Goal: Task Accomplishment & Management: Use online tool/utility

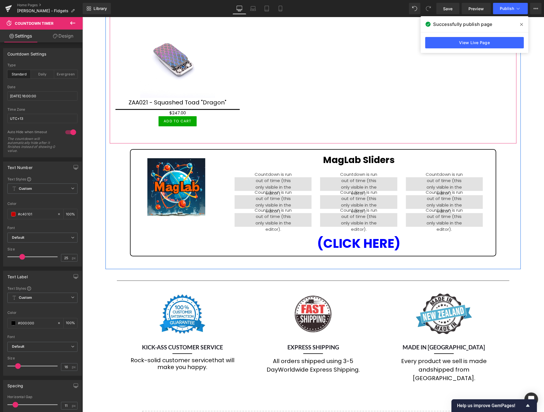
scroll to position [443, 0]
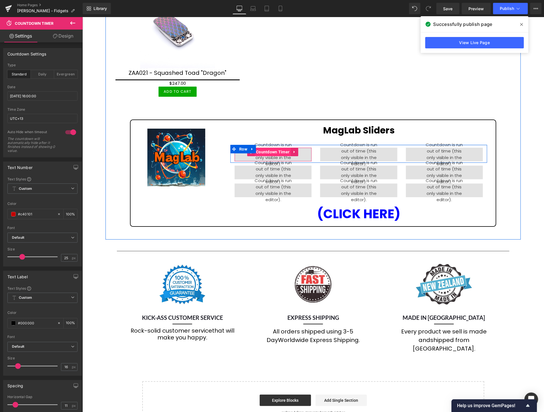
click at [268, 148] on span "Countdown Timer" at bounding box center [272, 152] width 36 height 9
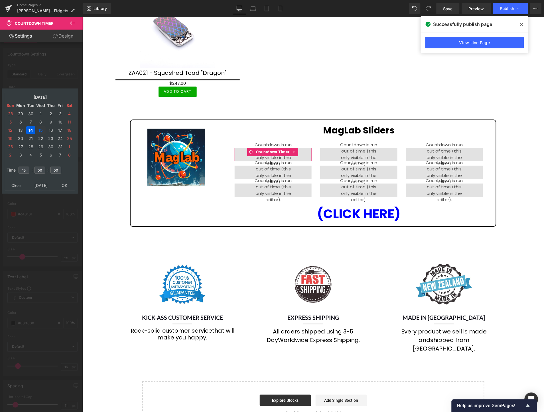
click at [40, 126] on td "15" at bounding box center [41, 130] width 10 height 8
click at [28, 167] on input "15" at bounding box center [24, 170] width 11 height 7
type input "14"
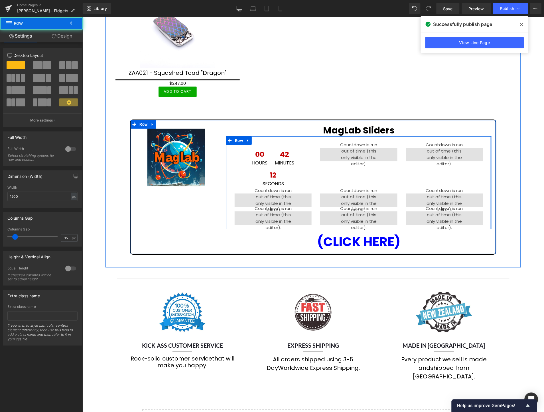
drag, startPoint x: 486, startPoint y: 163, endPoint x: 489, endPoint y: 163, distance: 3.1
click at [489, 163] on div "MagLab Sliders Heading 00 Hours 42 Minutes 12 Seconds Countdown Timer 00 Hours …" at bounding box center [357, 187] width 273 height 126
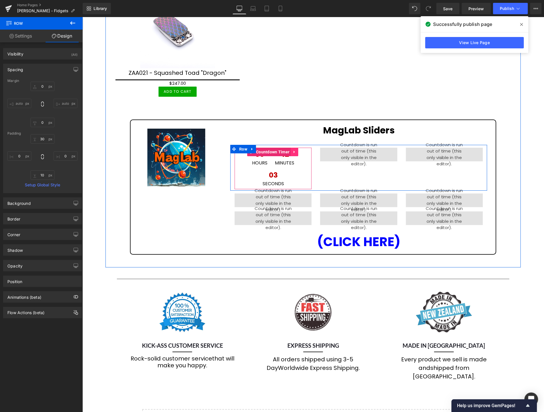
click at [292, 150] on icon at bounding box center [294, 152] width 4 height 4
click at [296, 150] on icon at bounding box center [298, 152] width 4 height 4
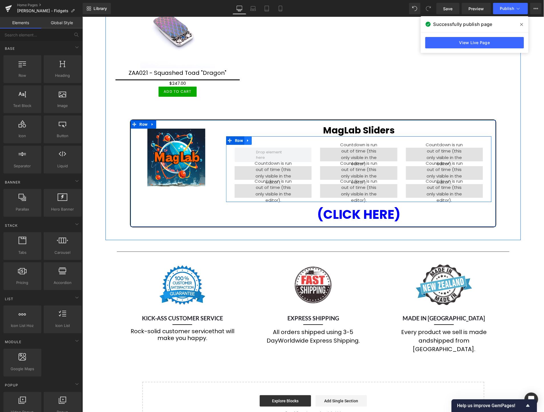
click at [247, 138] on icon at bounding box center [248, 140] width 4 height 4
click at [261, 138] on icon at bounding box center [262, 140] width 4 height 4
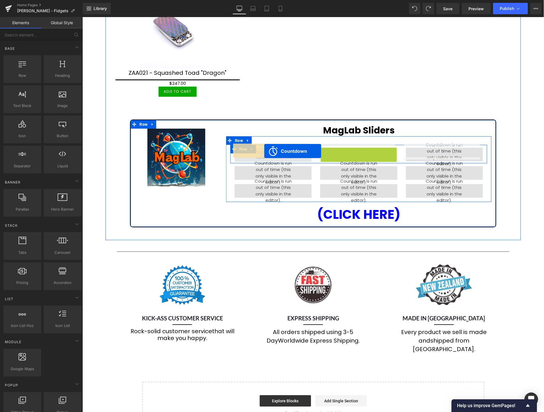
drag, startPoint x: 333, startPoint y: 147, endPoint x: 263, endPoint y: 151, distance: 69.9
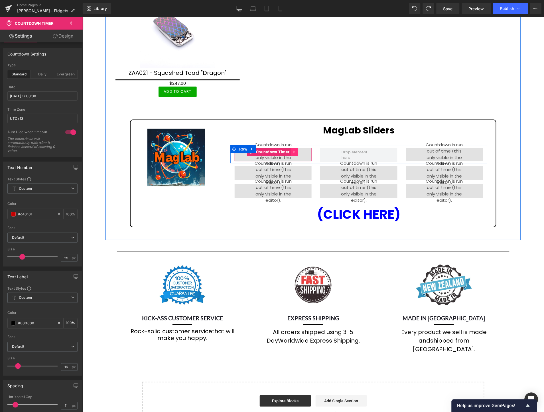
click at [293, 150] on icon at bounding box center [294, 152] width 4 height 4
click at [289, 150] on icon at bounding box center [291, 152] width 4 height 4
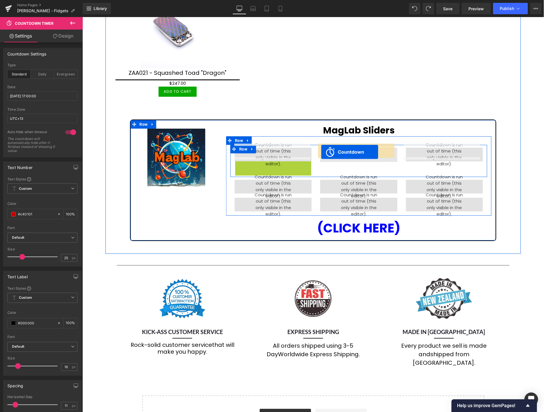
drag, startPoint x: 249, startPoint y: 161, endPoint x: 320, endPoint y: 152, distance: 72.3
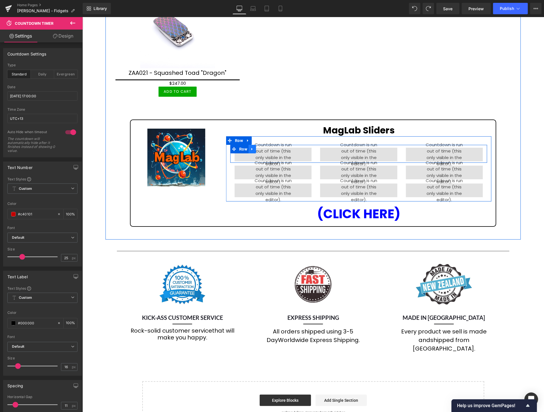
click at [251, 148] on icon at bounding box center [251, 149] width 1 height 3
click at [265, 147] on icon at bounding box center [267, 149] width 4 height 4
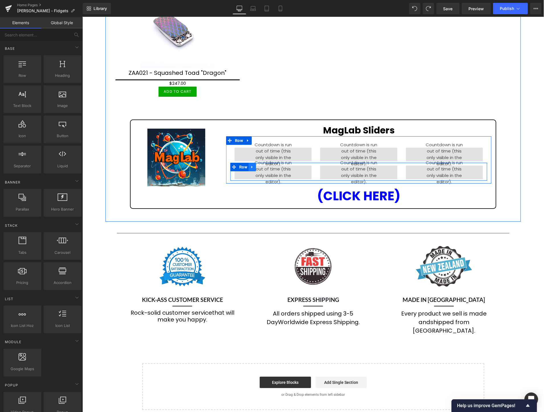
click at [251, 165] on icon at bounding box center [252, 167] width 4 height 4
click at [266, 165] on icon at bounding box center [267, 167] width 4 height 4
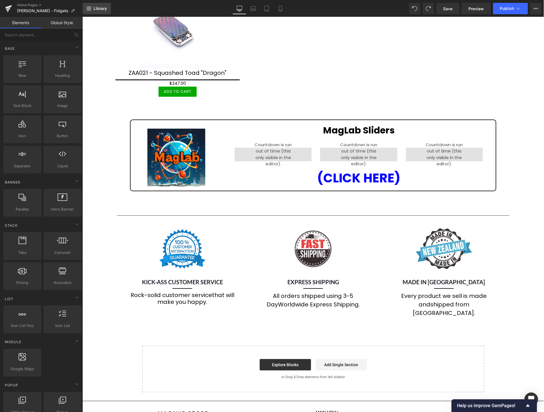
click at [99, 6] on span "Library" at bounding box center [99, 8] width 13 height 5
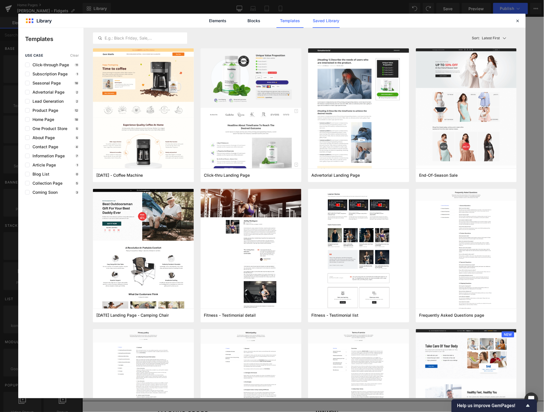
click at [318, 21] on link "Saved Library" at bounding box center [325, 21] width 27 height 14
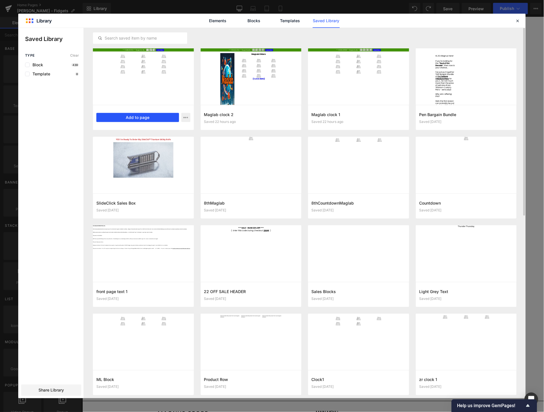
click at [143, 115] on button "Add to page" at bounding box center [137, 117] width 83 height 9
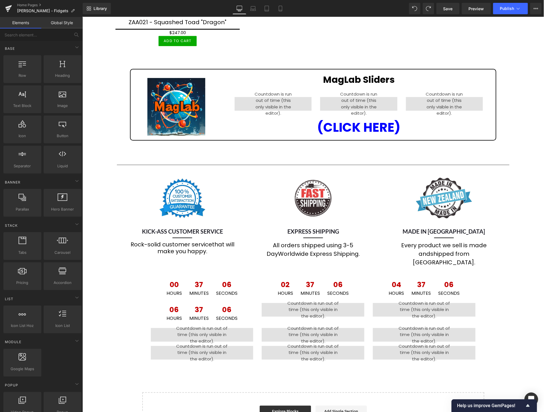
scroll to position [461, 0]
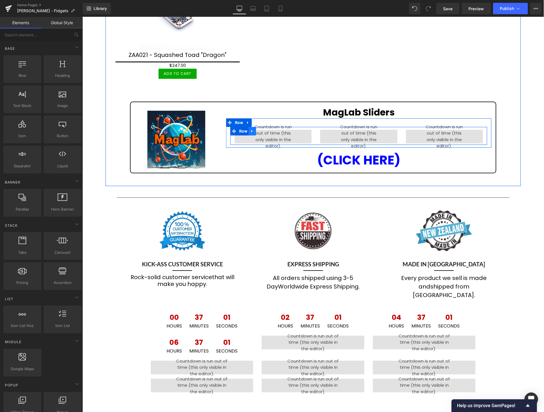
click at [251, 130] on icon at bounding box center [251, 131] width 1 height 3
click at [265, 129] on icon at bounding box center [267, 131] width 4 height 4
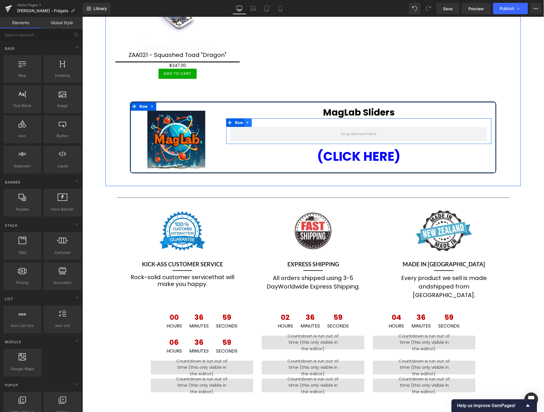
click at [246, 120] on icon at bounding box center [248, 122] width 4 height 4
click at [260, 120] on icon at bounding box center [262, 122] width 4 height 4
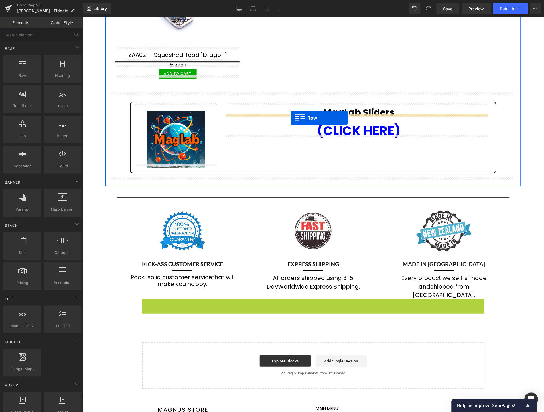
drag, startPoint x: 141, startPoint y: 290, endPoint x: 290, endPoint y: 118, distance: 227.4
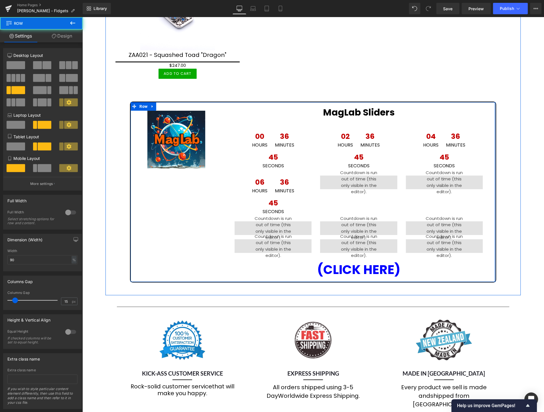
drag, startPoint x: 490, startPoint y: 166, endPoint x: 506, endPoint y: 164, distance: 16.1
click at [506, 164] on div "Sale Off (P) Image SlideClick™ Utility Blade Knife - KA155 (P) Title $0" at bounding box center [312, 12] width 415 height 558
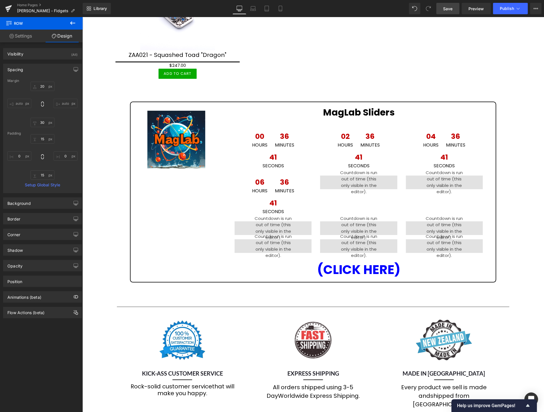
click at [455, 5] on link "Save" at bounding box center [447, 8] width 23 height 11
click at [474, 10] on span "Preview" at bounding box center [475, 9] width 15 height 6
click at [507, 11] on span "Publish" at bounding box center [507, 8] width 14 height 5
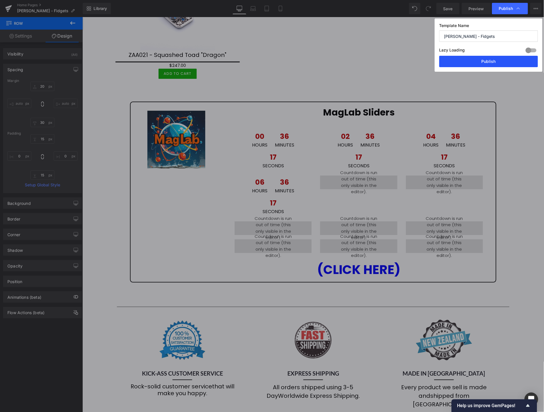
click at [492, 63] on button "Publish" at bounding box center [488, 61] width 99 height 11
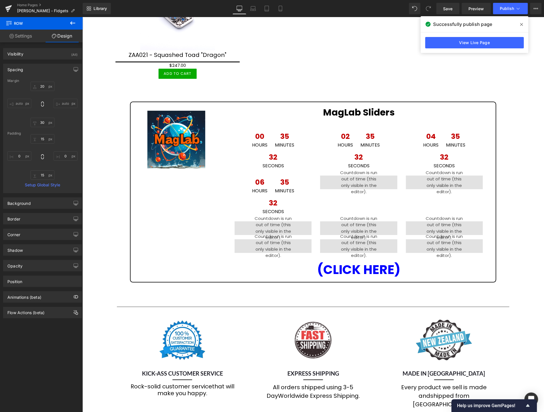
click at [528, 106] on div "Random Drops --> Sliders, Pens, SlideClicks, ...and more! Heading (New Drops Wi…" at bounding box center [312, 45] width 461 height 878
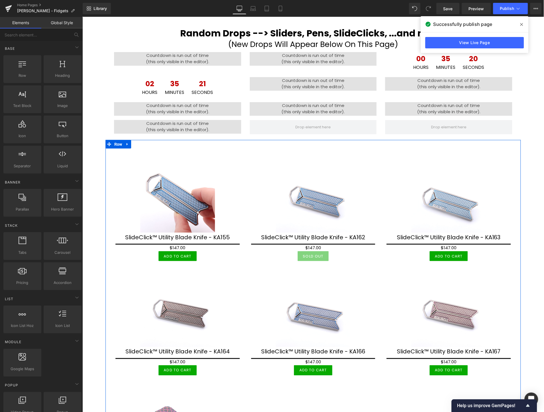
scroll to position [0, 0]
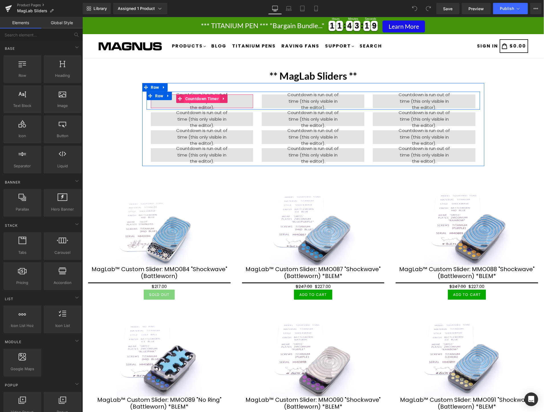
click at [201, 98] on span "Countdown Timer" at bounding box center [201, 98] width 36 height 9
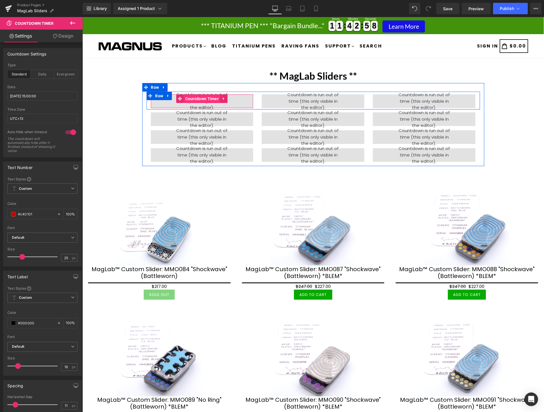
click at [198, 97] on span "Countdown Timer" at bounding box center [201, 98] width 36 height 9
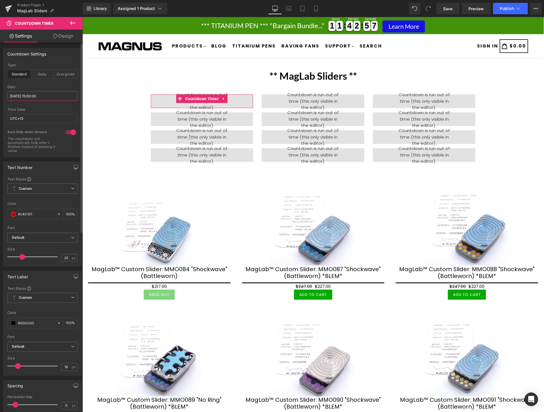
click at [53, 96] on input "[DATE] 15:00:00" at bounding box center [42, 95] width 70 height 9
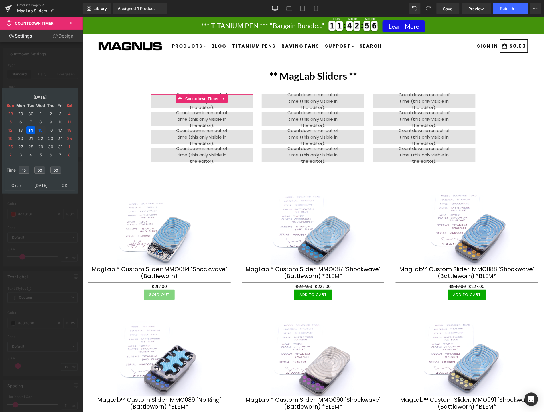
click at [39, 128] on td "15" at bounding box center [41, 130] width 10 height 8
click at [24, 169] on input "15" at bounding box center [24, 170] width 11 height 7
type input "14"
type input "2025/10/15 14:00:00"
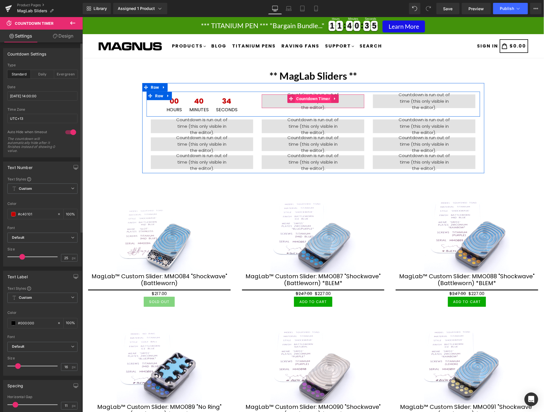
click at [306, 98] on span "Countdown Timer" at bounding box center [313, 98] width 36 height 9
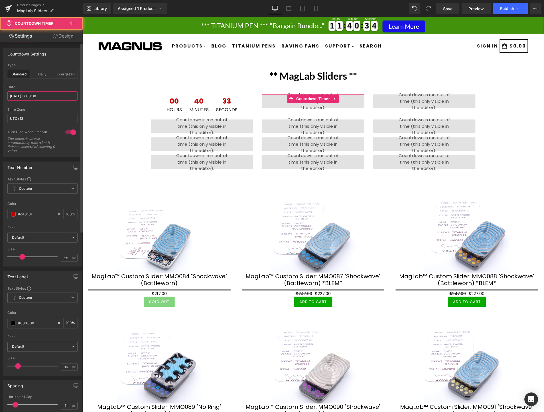
click at [63, 96] on input "[DATE] 17:00:00" at bounding box center [42, 95] width 70 height 9
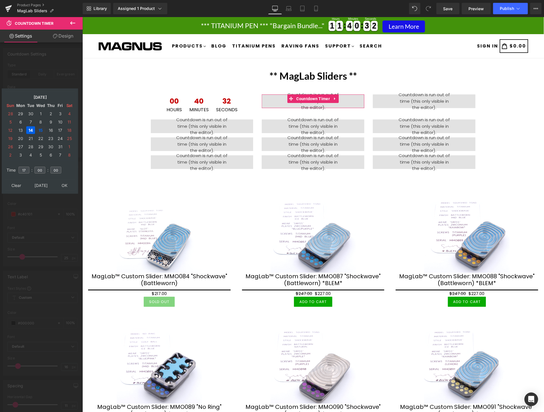
click at [40, 130] on td "15" at bounding box center [41, 130] width 10 height 8
click at [25, 167] on input "17" at bounding box center [24, 170] width 11 height 7
type input "16"
type input "[DATE] 16:00:00"
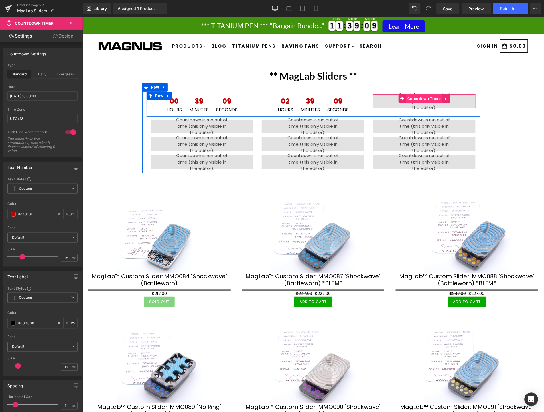
click at [418, 98] on span "Countdown Timer" at bounding box center [424, 98] width 36 height 9
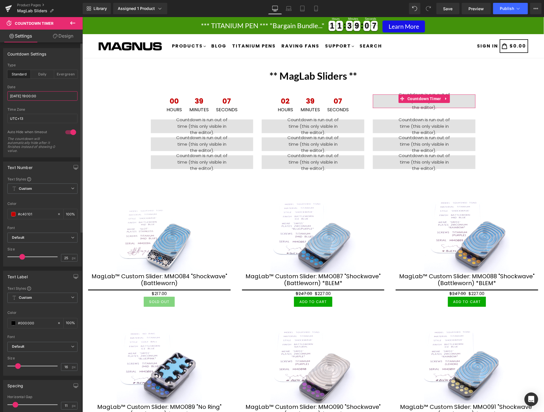
click at [46, 94] on input "2025/10/14 19:00:00" at bounding box center [42, 95] width 70 height 9
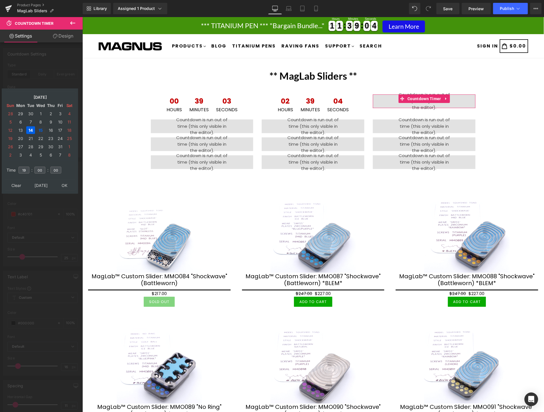
click at [38, 128] on td "15" at bounding box center [41, 130] width 10 height 8
click at [26, 167] on input "19" at bounding box center [24, 170] width 11 height 7
type input "18"
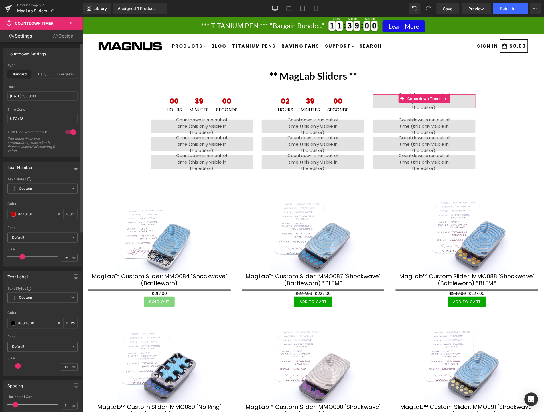
type input "2025/10/15 18:00:00"
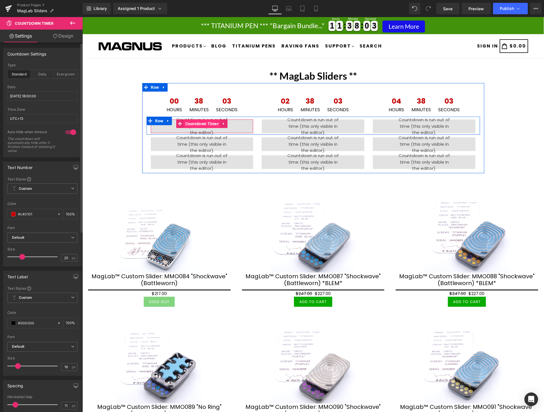
click at [199, 122] on span "Countdown Timer" at bounding box center [201, 123] width 36 height 9
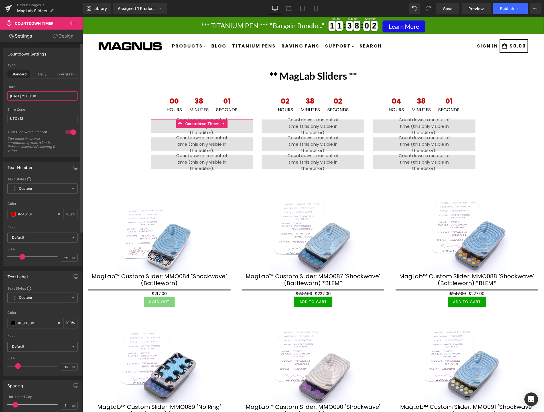
click at [44, 99] on input "2025/10/14 21:00:00" at bounding box center [42, 95] width 70 height 9
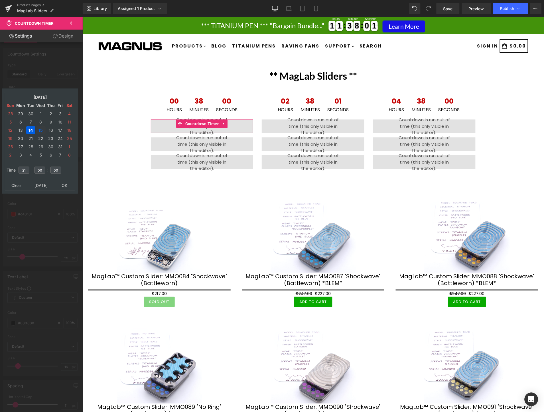
click at [40, 128] on td "15" at bounding box center [41, 130] width 10 height 8
click at [28, 164] on td "21" at bounding box center [24, 170] width 13 height 13
type input "2"
type input "20"
type input "2025/10/15 20:00:00"
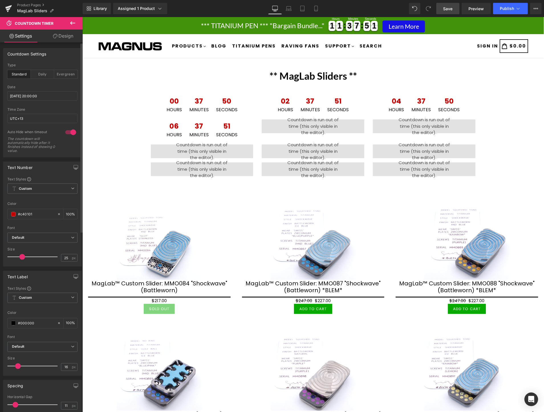
click at [448, 10] on span "Save" at bounding box center [447, 9] width 9 height 6
click at [163, 86] on icon at bounding box center [163, 87] width 1 height 3
click at [162, 86] on icon at bounding box center [164, 87] width 4 height 4
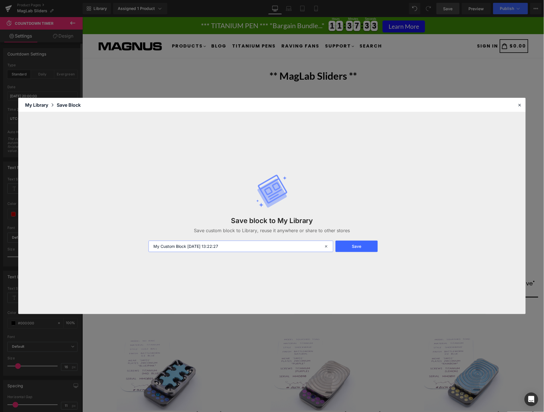
click at [248, 245] on input "My Custom Block 2025-10-15 13:22:27" at bounding box center [240, 246] width 185 height 11
type input "Maglab15th"
click at [352, 245] on button "Save" at bounding box center [356, 246] width 42 height 11
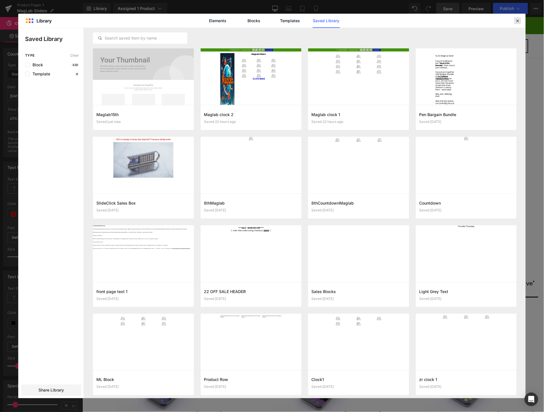
click at [517, 20] on icon at bounding box center [517, 20] width 5 height 5
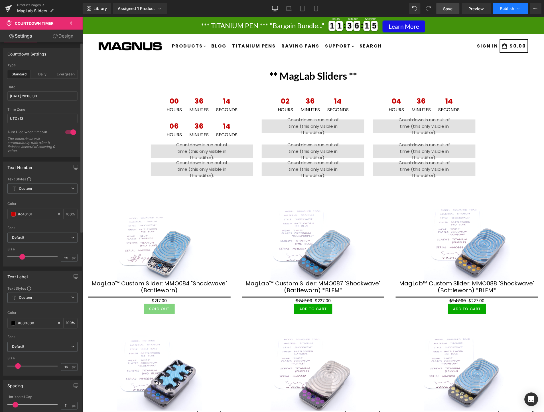
click at [499, 7] on button "Publish" at bounding box center [510, 8] width 35 height 11
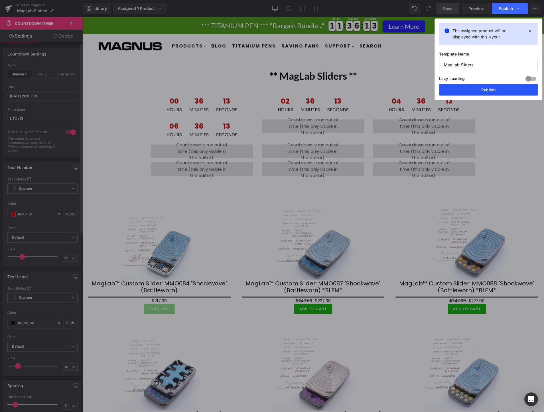
drag, startPoint x: 483, startPoint y: 87, endPoint x: 436, endPoint y: 124, distance: 59.7
click at [483, 87] on button "Publish" at bounding box center [488, 89] width 99 height 11
